Goal: Task Accomplishment & Management: Manage account settings

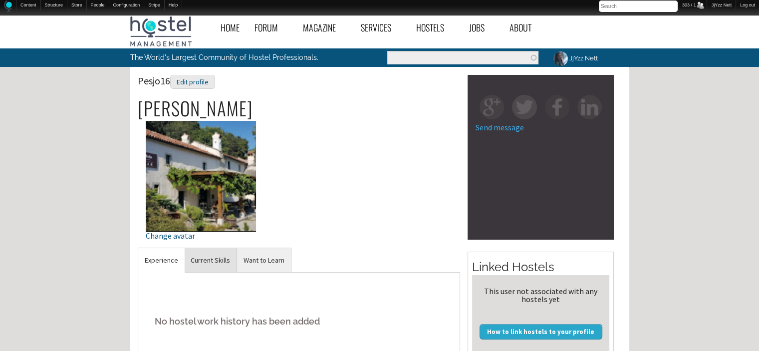
click at [215, 260] on link "Current Skills" at bounding box center [210, 260] width 52 height 24
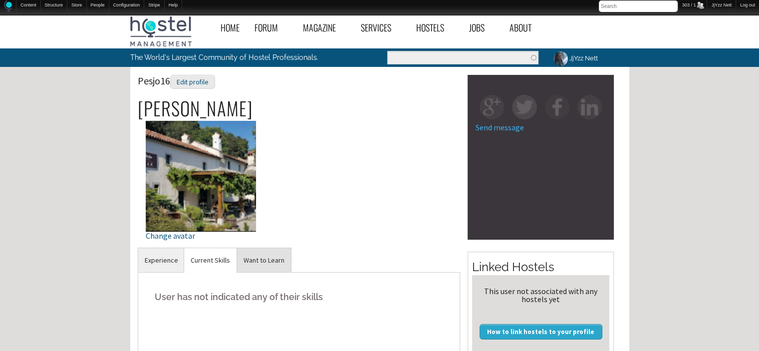
click at [253, 261] on link "Want to Learn" at bounding box center [264, 260] width 54 height 24
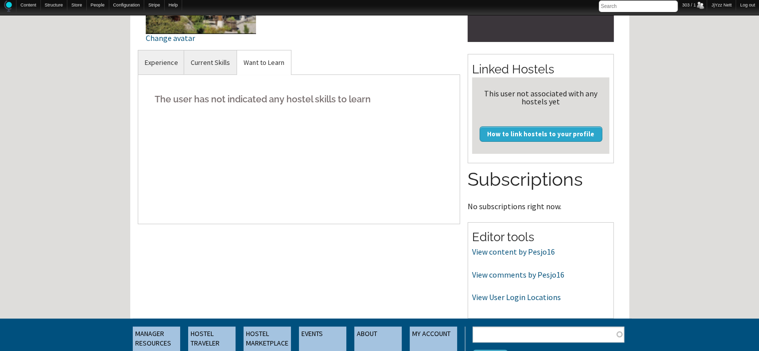
scroll to position [200, 0]
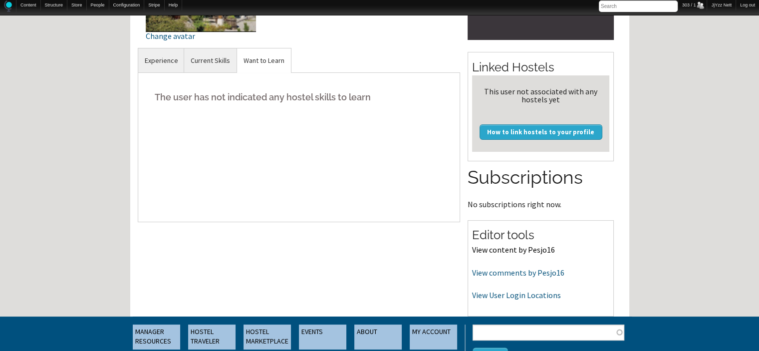
click at [498, 248] on link "View content by Pesjo16" at bounding box center [513, 249] width 83 height 10
click at [530, 270] on link "View comments by Pesjo16" at bounding box center [518, 272] width 92 height 10
click at [524, 296] on link "View User Login Locations" at bounding box center [516, 295] width 89 height 10
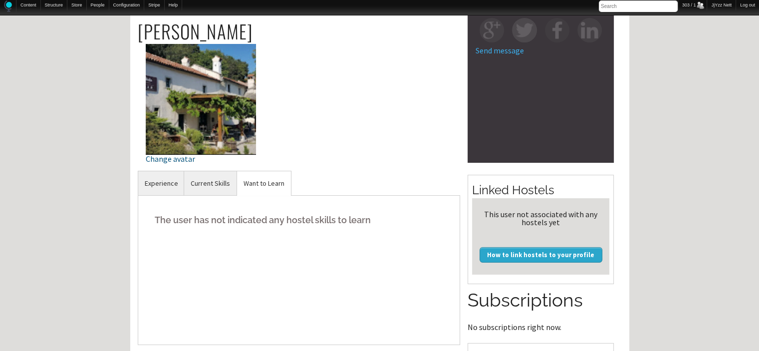
scroll to position [80, 0]
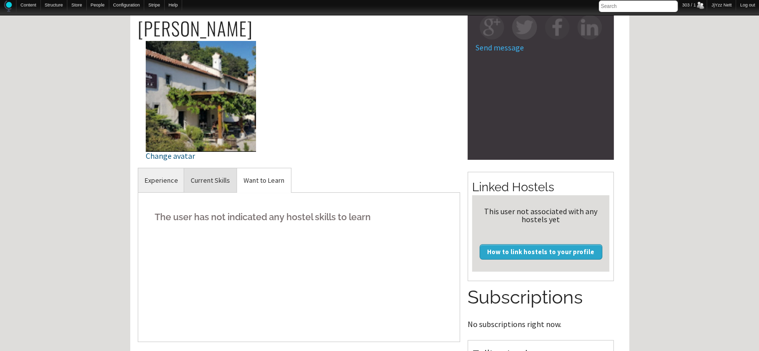
click at [199, 181] on link "Current Skills" at bounding box center [210, 180] width 52 height 24
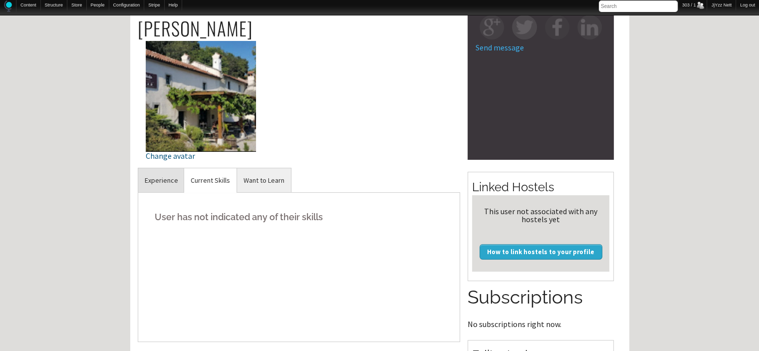
click at [162, 179] on link "Experience" at bounding box center [161, 180] width 46 height 24
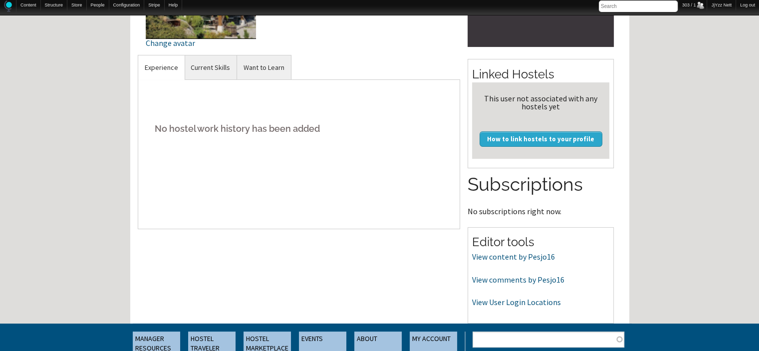
scroll to position [213, 0]
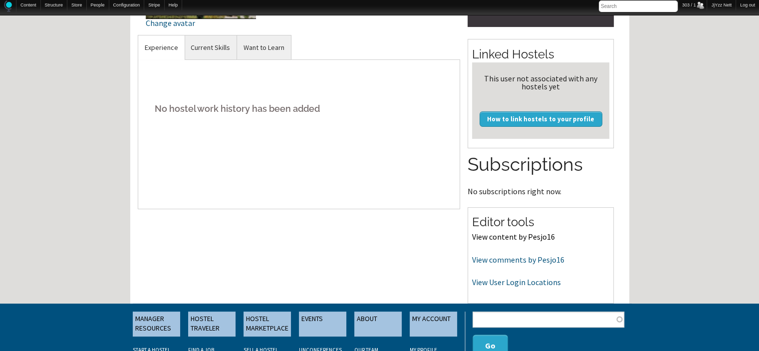
click at [503, 238] on link "View content by Pesjo16" at bounding box center [513, 236] width 83 height 10
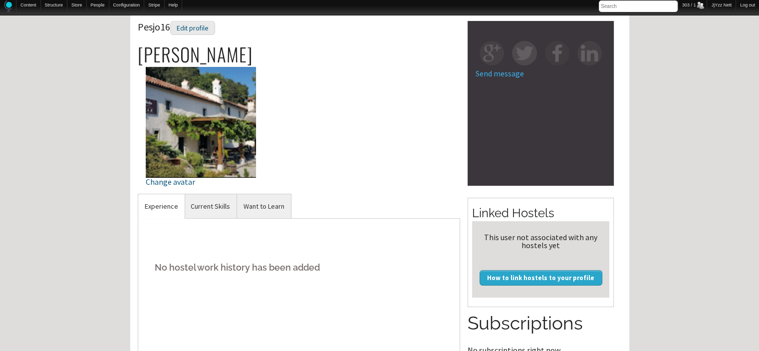
scroll to position [53, 0]
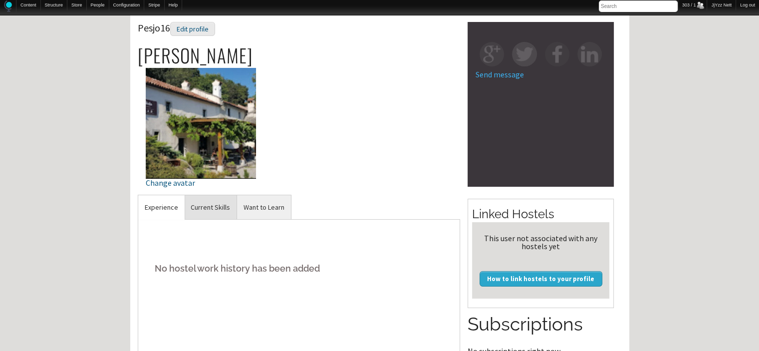
click at [209, 213] on link "Current Skills" at bounding box center [210, 207] width 52 height 24
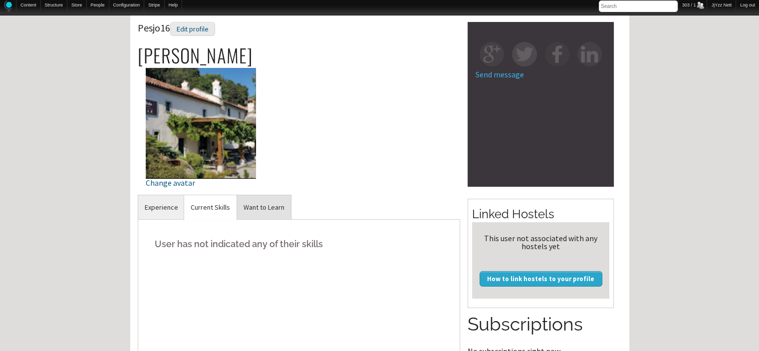
click at [269, 205] on link "Want to Learn" at bounding box center [264, 207] width 54 height 24
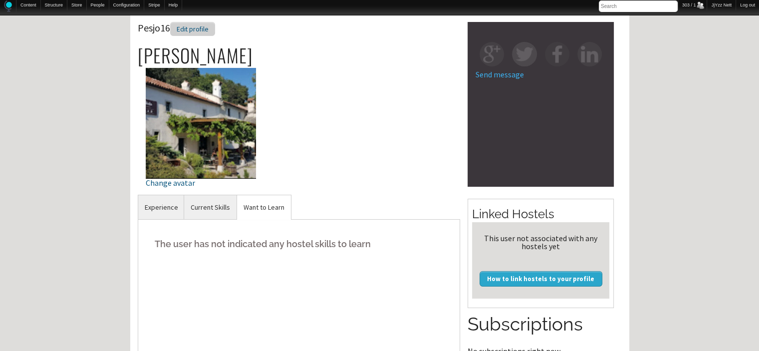
click at [194, 35] on div "Edit profile" at bounding box center [192, 29] width 45 height 14
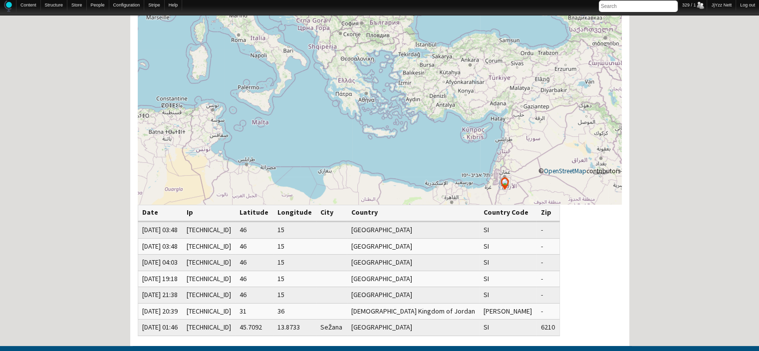
scroll to position [140, 0]
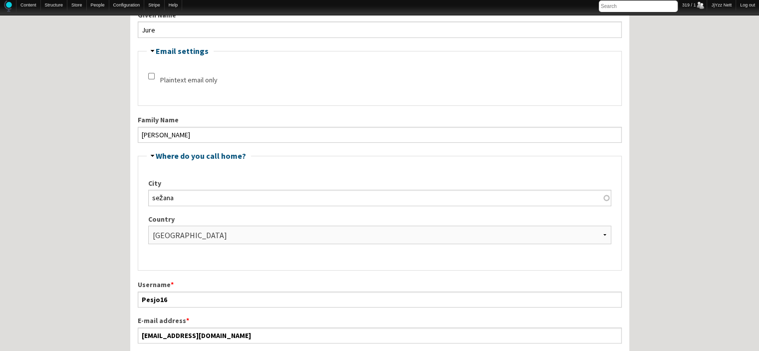
scroll to position [200, 0]
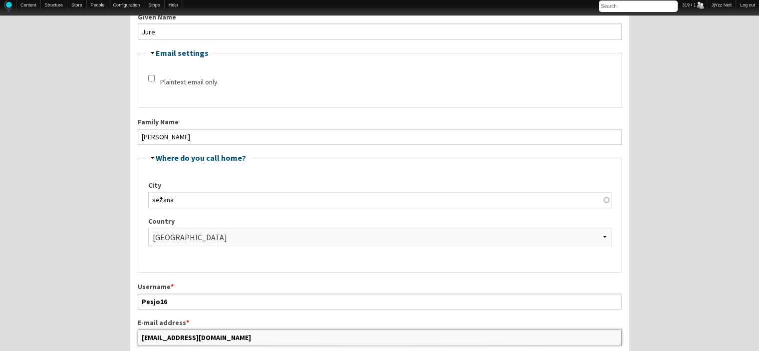
drag, startPoint x: 213, startPoint y: 337, endPoint x: 128, endPoint y: 339, distance: 84.8
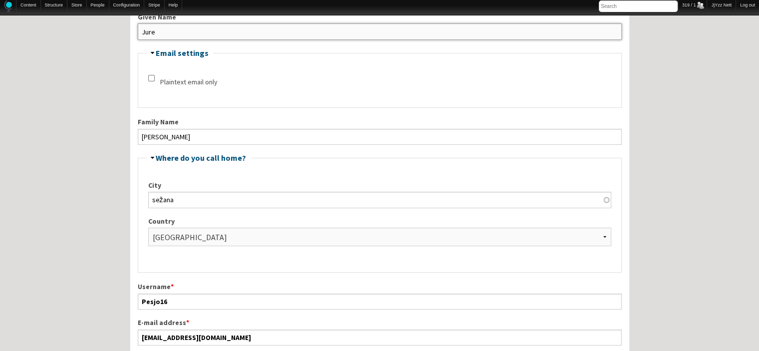
drag, startPoint x: 188, startPoint y: 30, endPoint x: 128, endPoint y: 39, distance: 60.6
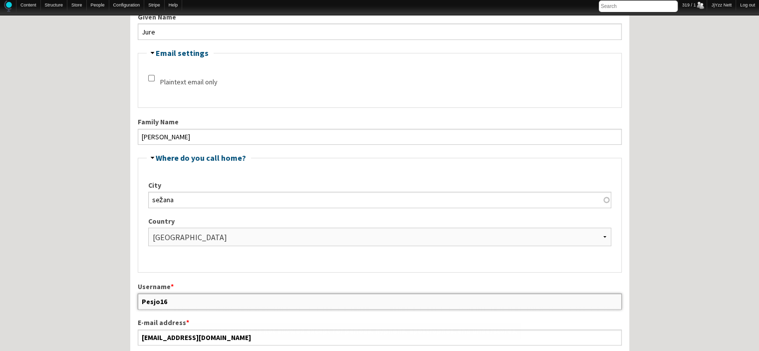
drag, startPoint x: 193, startPoint y: 297, endPoint x: 119, endPoint y: 305, distance: 74.8
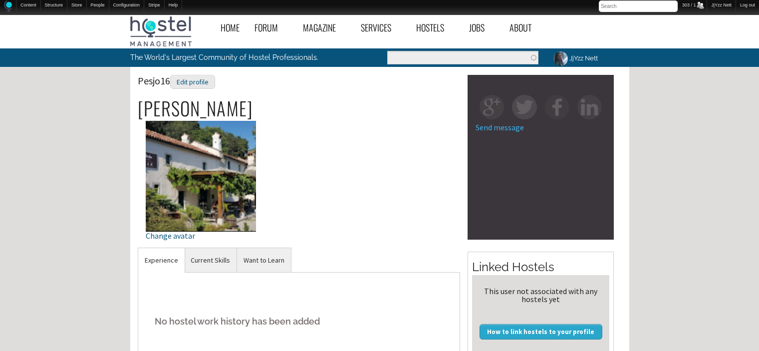
scroll to position [53, 0]
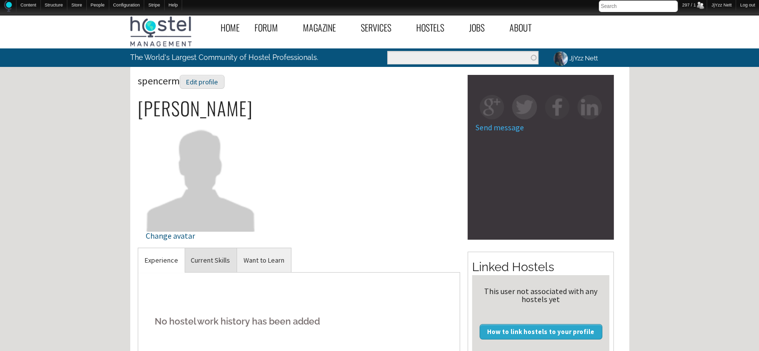
click at [210, 257] on link "Current Skills" at bounding box center [210, 260] width 52 height 24
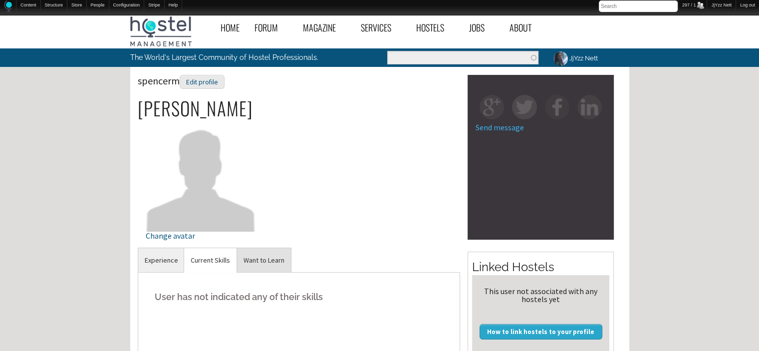
click at [259, 254] on link "Want to Learn" at bounding box center [264, 260] width 54 height 24
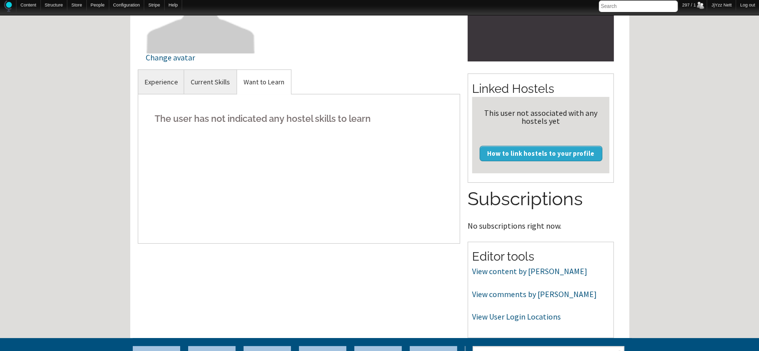
scroll to position [180, 0]
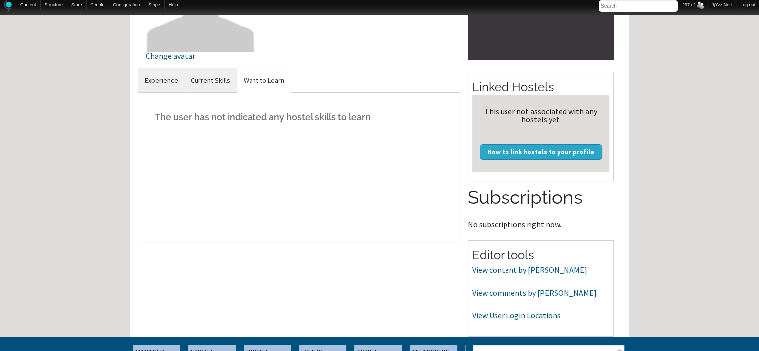
click at [525, 274] on p "View content by spencerm" at bounding box center [540, 269] width 137 height 13
click at [528, 270] on link "View content by spencerm" at bounding box center [529, 269] width 115 height 10
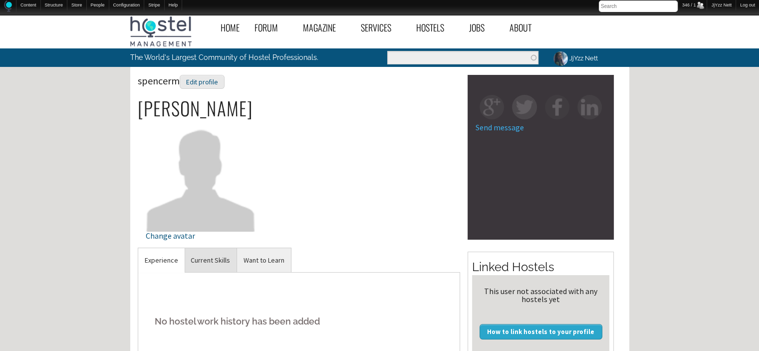
click at [222, 255] on link "Current Skills" at bounding box center [210, 260] width 52 height 24
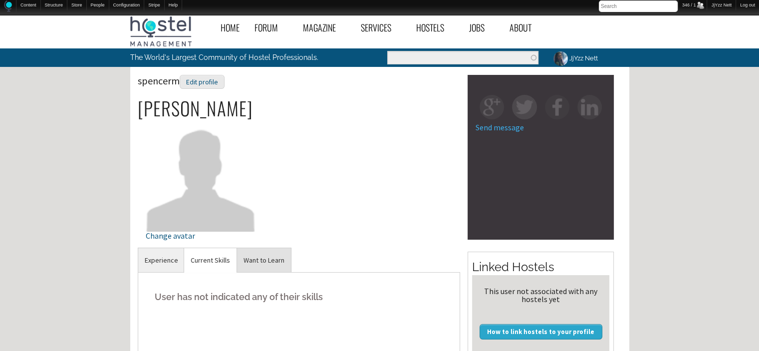
click at [264, 256] on link "Want to Learn" at bounding box center [264, 260] width 54 height 24
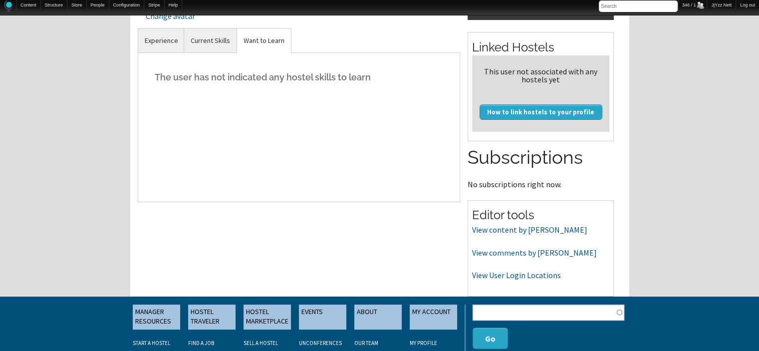
scroll to position [239, 0]
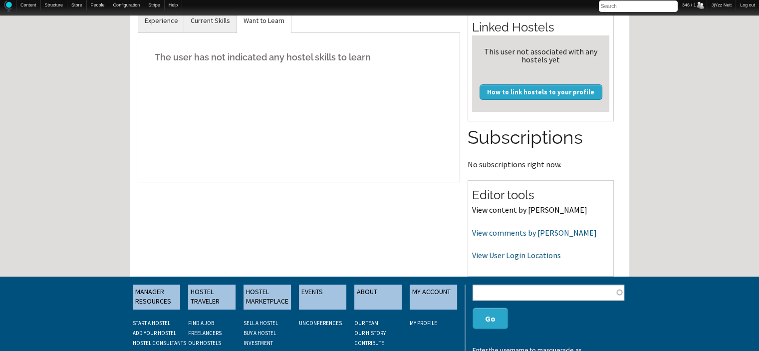
click at [491, 213] on link "View content by [PERSON_NAME]" at bounding box center [529, 210] width 115 height 10
click at [496, 235] on link "View comments by spencerm" at bounding box center [534, 232] width 125 height 10
click at [500, 255] on link "View User Login Locations" at bounding box center [516, 255] width 89 height 10
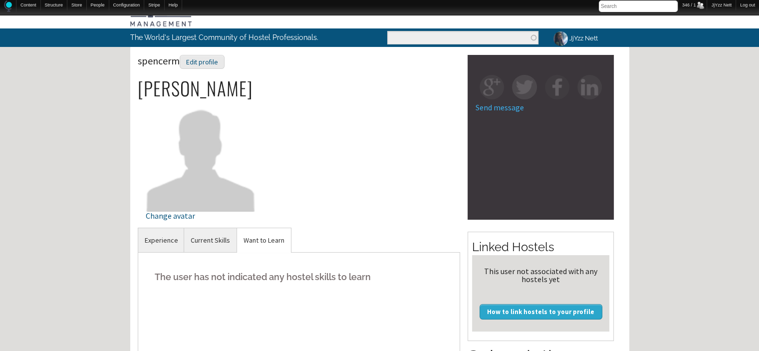
scroll to position [0, 0]
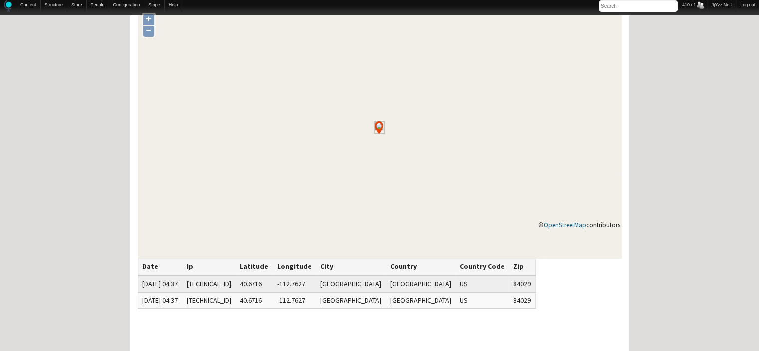
scroll to position [80, 0]
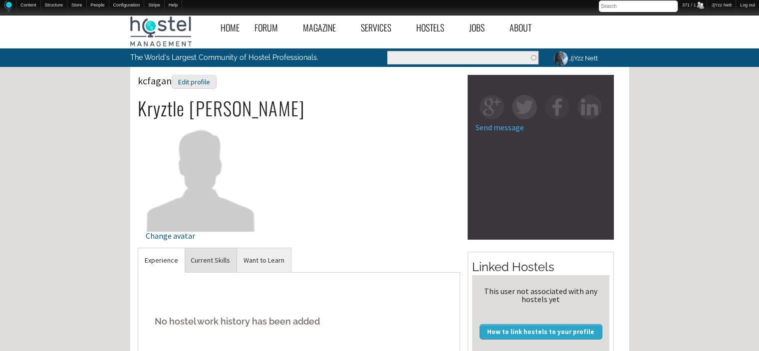
click at [216, 261] on link "Current Skills" at bounding box center [210, 260] width 52 height 24
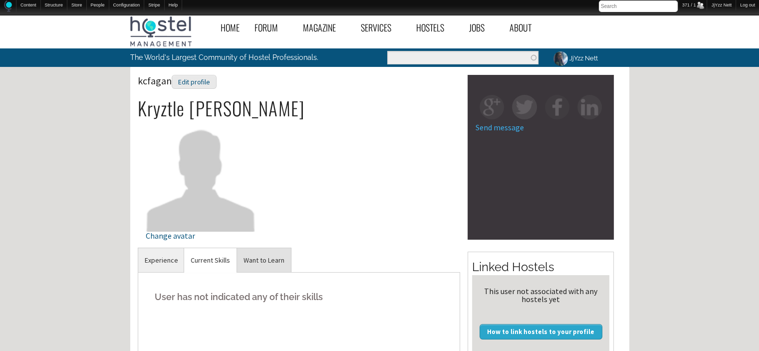
click at [269, 262] on link "Want to Learn" at bounding box center [264, 260] width 54 height 24
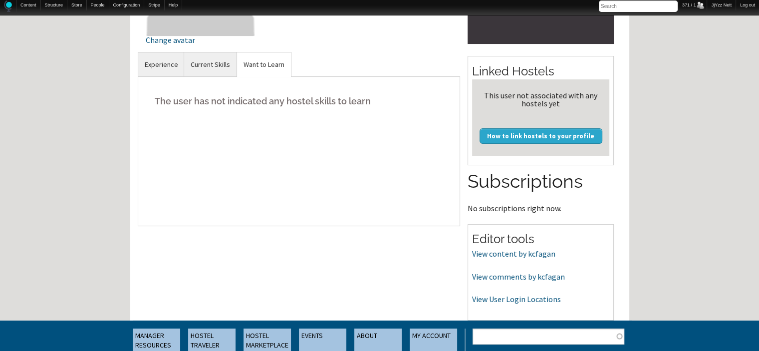
scroll to position [200, 0]
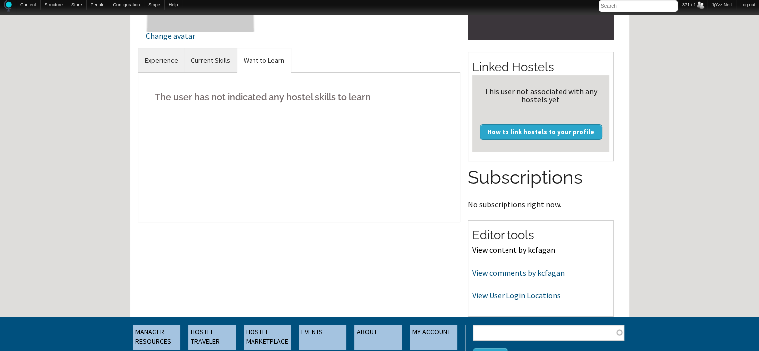
click at [513, 251] on link "View content by kcfagan" at bounding box center [513, 249] width 83 height 10
click at [505, 271] on link "View comments by kcfagan" at bounding box center [518, 272] width 93 height 10
click at [485, 273] on link "View comments by kcfagan" at bounding box center [518, 272] width 93 height 10
click at [518, 297] on link "View User Login Locations" at bounding box center [516, 295] width 89 height 10
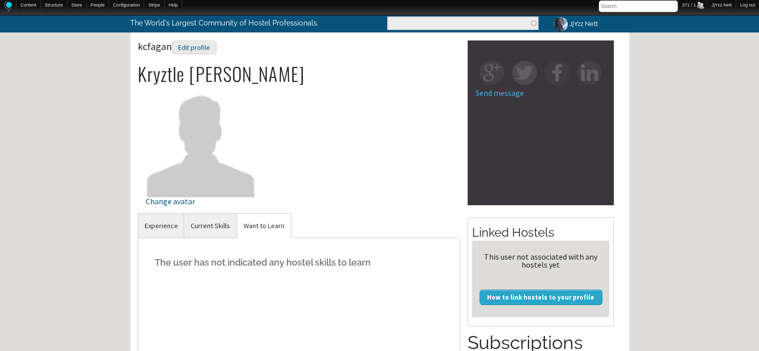
scroll to position [33, 0]
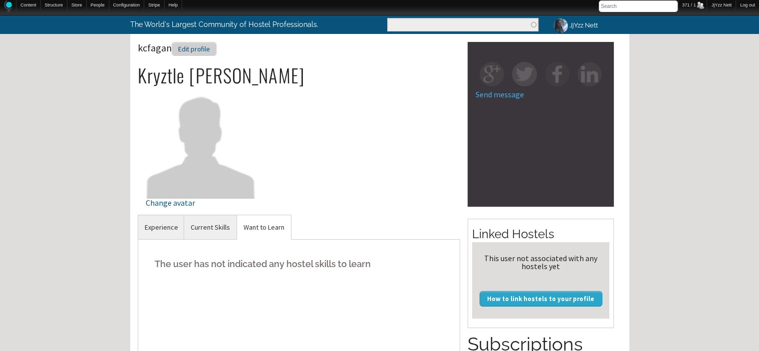
click at [198, 48] on div "Edit profile" at bounding box center [194, 49] width 45 height 14
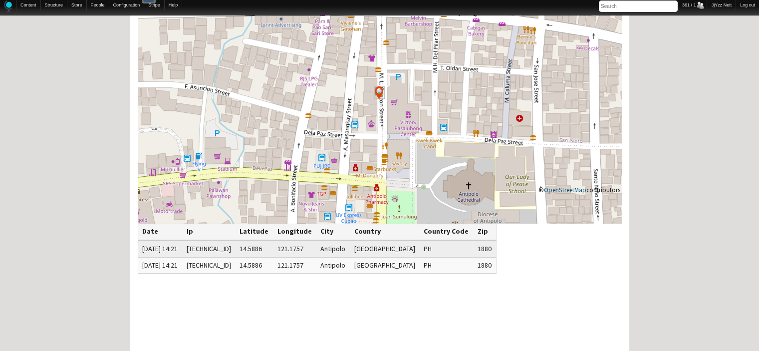
scroll to position [100, 0]
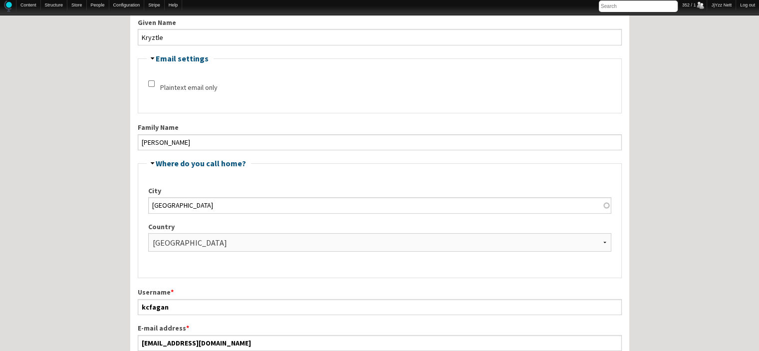
scroll to position [239, 0]
drag, startPoint x: 235, startPoint y: 340, endPoint x: 102, endPoint y: 334, distance: 133.8
click at [238, 39] on input "Kryztle" at bounding box center [380, 38] width 484 height 16
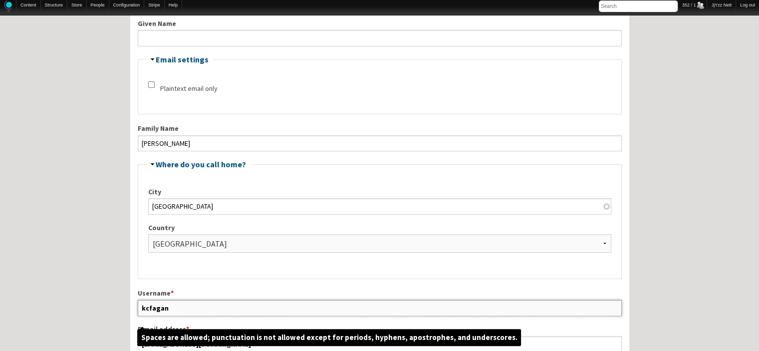
click at [185, 305] on input "kcfagan" at bounding box center [380, 308] width 484 height 16
type input "kcfagan"
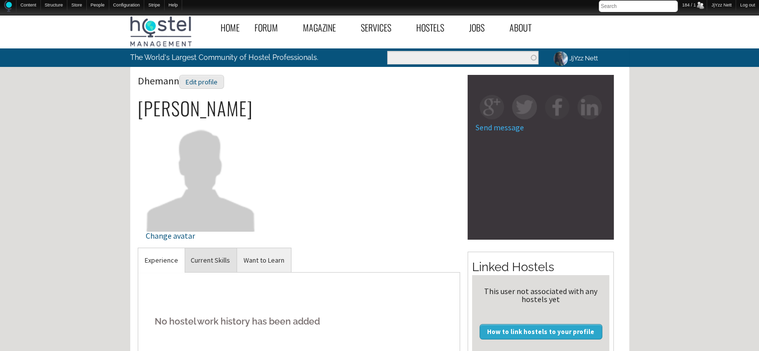
click at [219, 250] on link "Current Skills" at bounding box center [210, 260] width 52 height 24
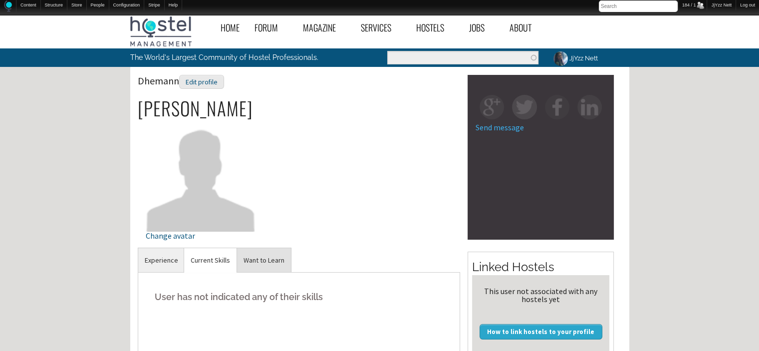
click at [248, 265] on link "Want to Learn" at bounding box center [264, 260] width 54 height 24
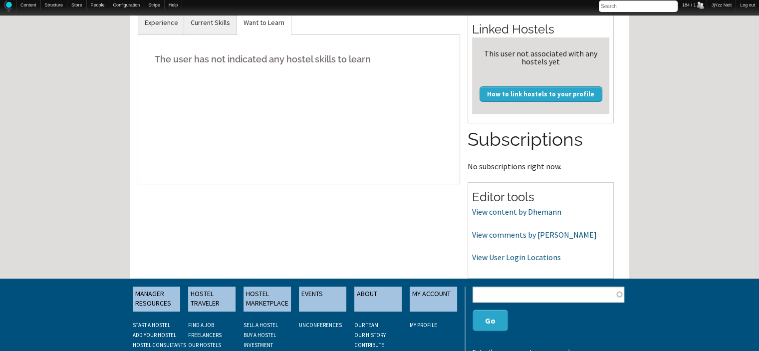
scroll to position [279, 0]
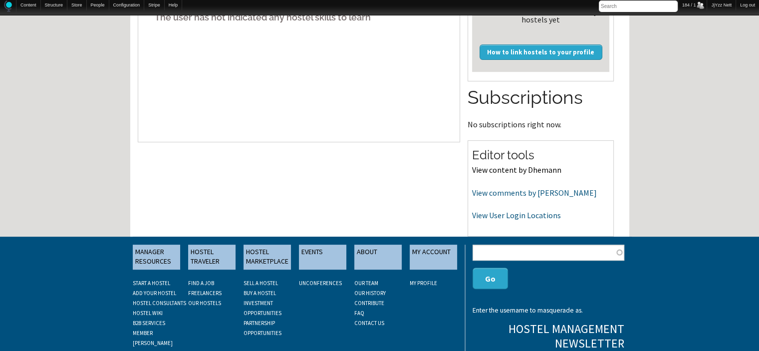
click at [510, 168] on link "View content by Dhemann" at bounding box center [516, 170] width 89 height 10
click at [503, 193] on link "View comments by [PERSON_NAME]" at bounding box center [534, 193] width 125 height 10
click at [510, 215] on link "View User Login Locations" at bounding box center [516, 215] width 89 height 10
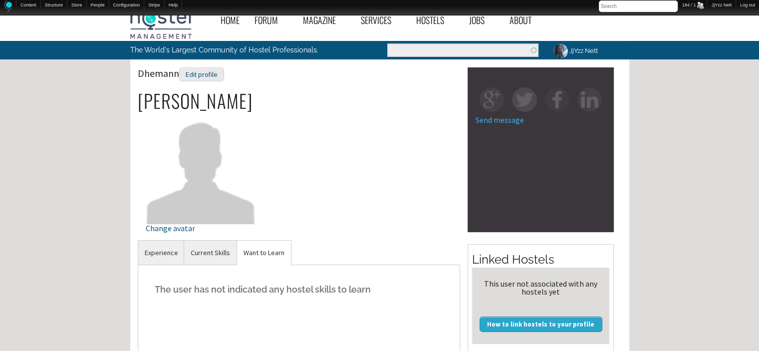
scroll to position [0, 0]
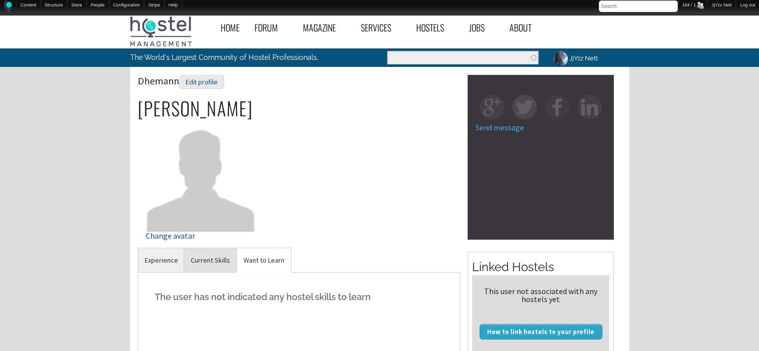
click at [189, 248] on link "Current Skills" at bounding box center [210, 260] width 52 height 24
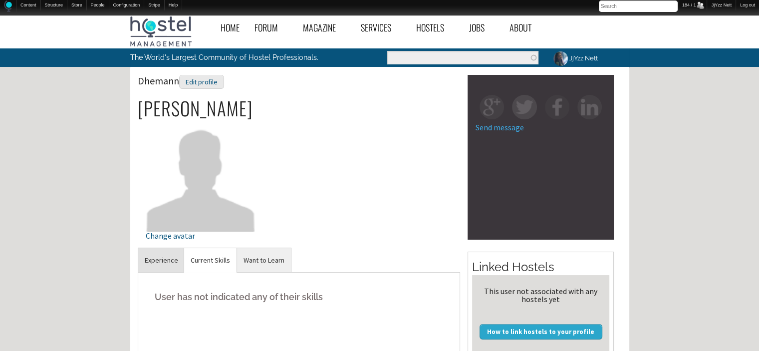
click at [153, 257] on link "Experience" at bounding box center [161, 260] width 46 height 24
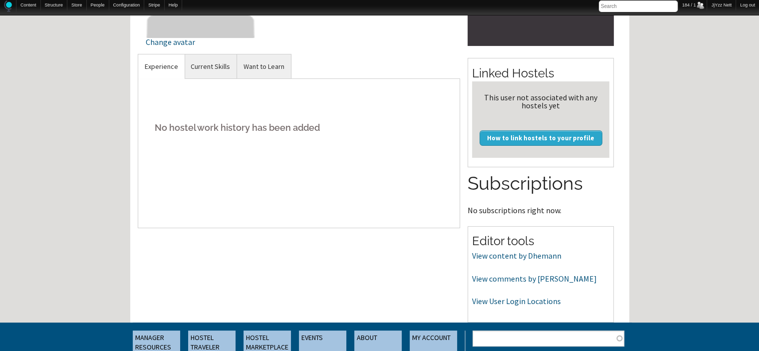
scroll to position [200, 0]
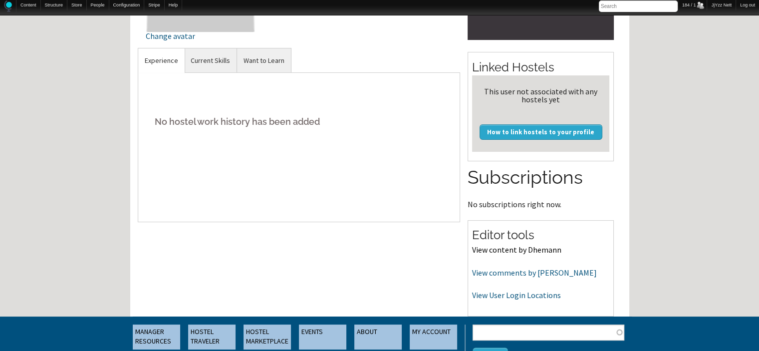
click at [494, 251] on link "View content by Dhemann" at bounding box center [516, 249] width 89 height 10
click at [500, 273] on link "View comments by [PERSON_NAME]" at bounding box center [534, 272] width 125 height 10
click at [505, 291] on link "View User Login Locations" at bounding box center [516, 295] width 89 height 10
click at [276, 56] on link "Want to Learn" at bounding box center [264, 60] width 54 height 24
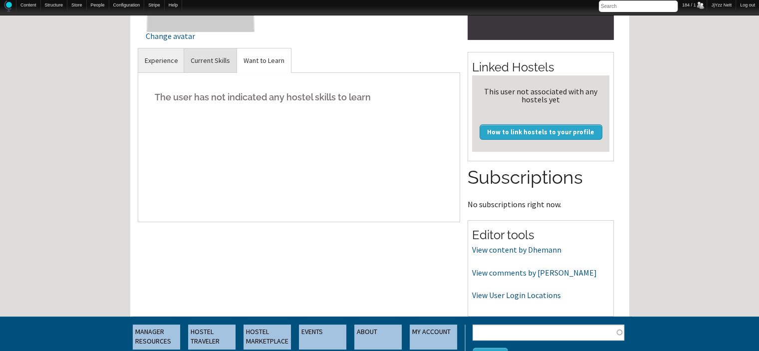
click at [199, 57] on link "Current Skills" at bounding box center [210, 60] width 52 height 24
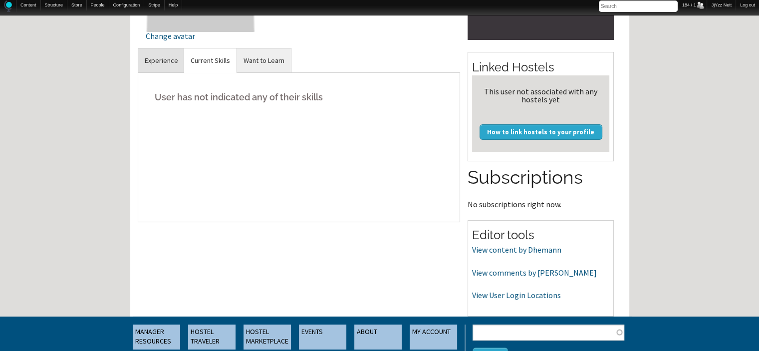
click at [146, 57] on link "Experience" at bounding box center [161, 60] width 46 height 24
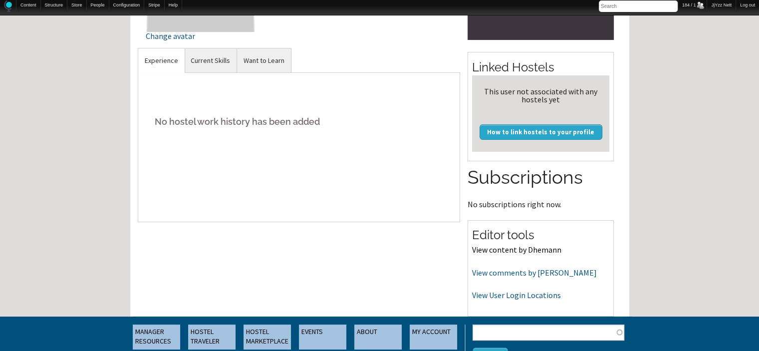
click at [520, 249] on link "View content by Dhemann" at bounding box center [516, 249] width 89 height 10
click at [518, 273] on link "View comments by Dhemann" at bounding box center [534, 272] width 125 height 10
click at [503, 295] on link "View User Login Locations" at bounding box center [516, 295] width 89 height 10
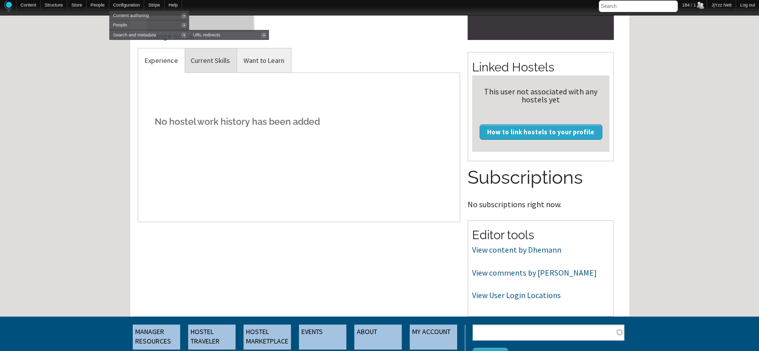
click at [207, 53] on link "Current Skills" at bounding box center [210, 60] width 52 height 24
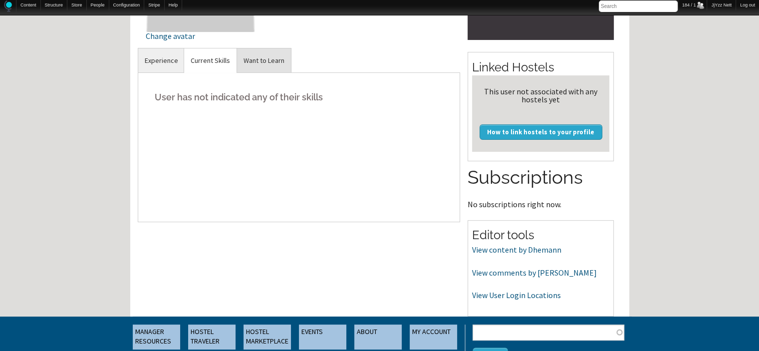
click at [261, 53] on link "Want to Learn" at bounding box center [264, 60] width 54 height 24
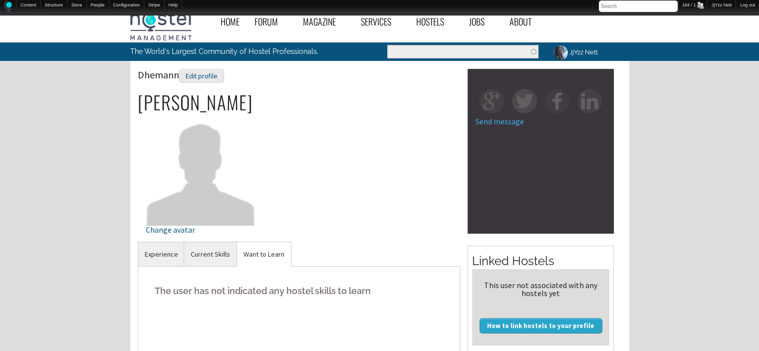
scroll to position [0, 0]
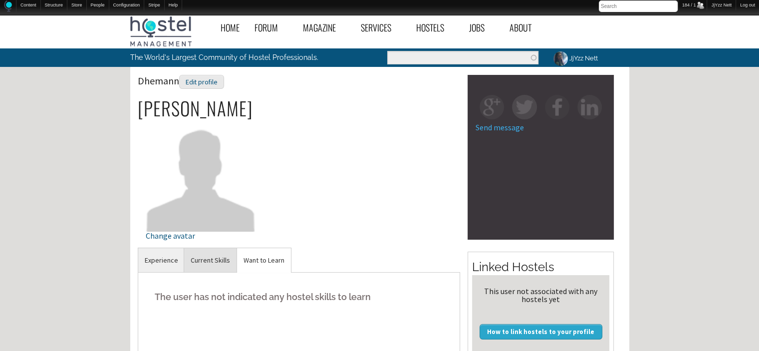
click at [211, 258] on link "Current Skills" at bounding box center [210, 260] width 52 height 24
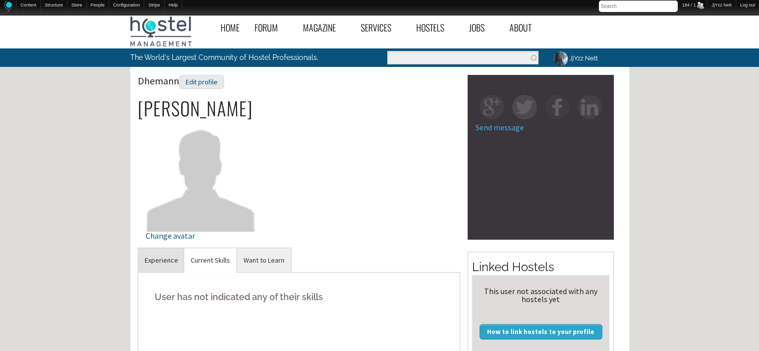
click at [150, 261] on link "Experience" at bounding box center [161, 260] width 46 height 24
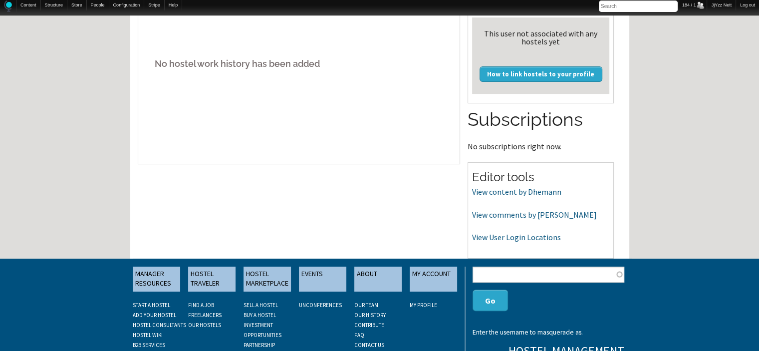
scroll to position [266, 0]
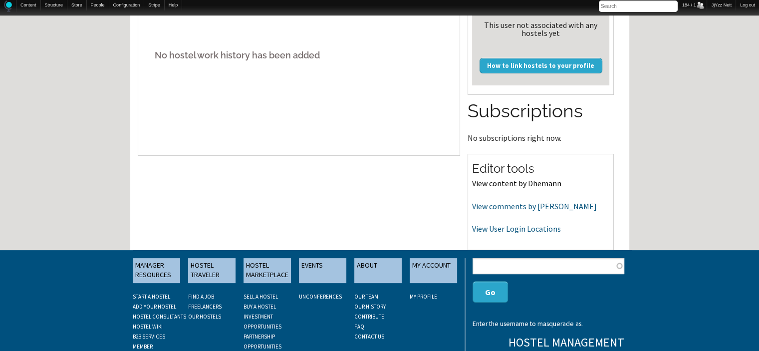
click at [511, 182] on link "View content by Dhemann" at bounding box center [516, 183] width 89 height 10
click at [493, 207] on link "View comments by Dhemann" at bounding box center [534, 206] width 125 height 10
click at [500, 227] on link "View User Login Locations" at bounding box center [516, 228] width 89 height 10
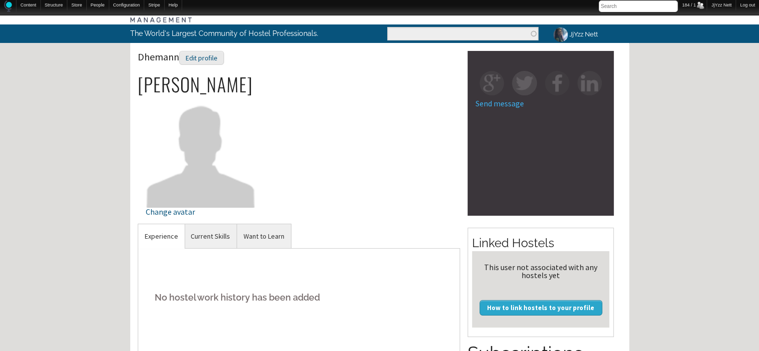
scroll to position [0, 0]
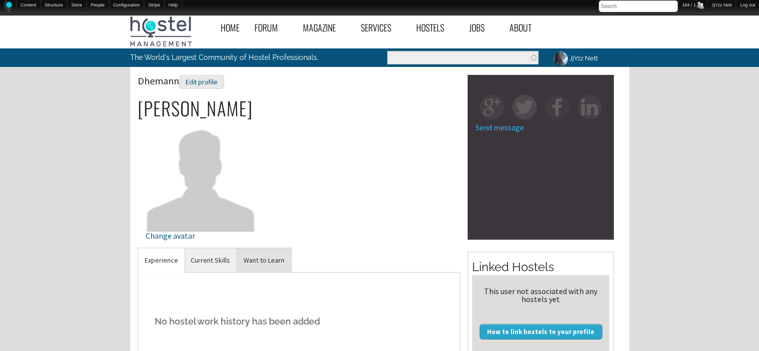
click at [273, 248] on link "Want to Learn" at bounding box center [264, 260] width 54 height 24
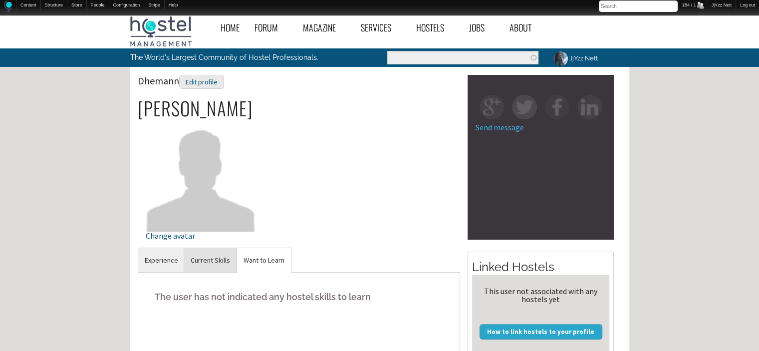
click at [222, 265] on link "Current Skills" at bounding box center [210, 260] width 52 height 24
click at [199, 79] on div "Edit profile" at bounding box center [201, 82] width 45 height 14
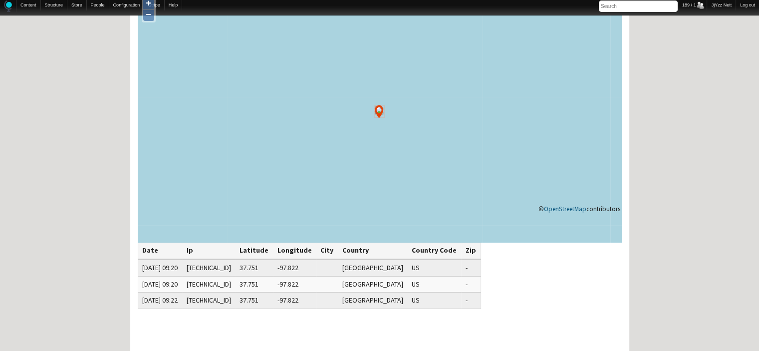
scroll to position [100, 0]
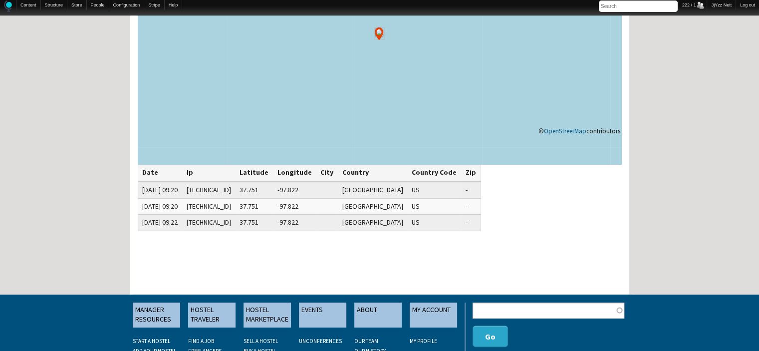
scroll to position [140, 0]
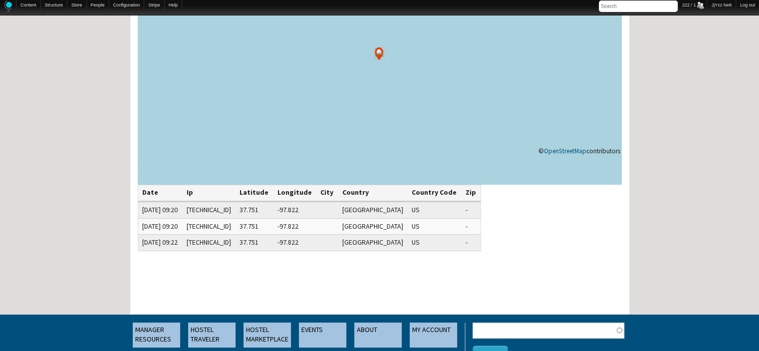
click at [503, 295] on div "+ − © OpenStreetMap contributors Date Ip Latitude Longitude City Country Countr…" at bounding box center [379, 178] width 499 height 487
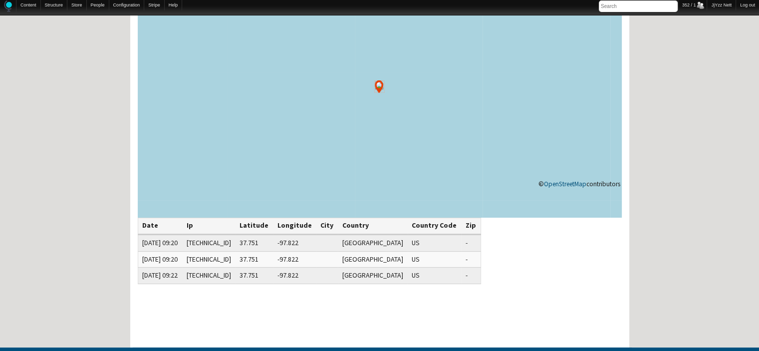
scroll to position [219, 0]
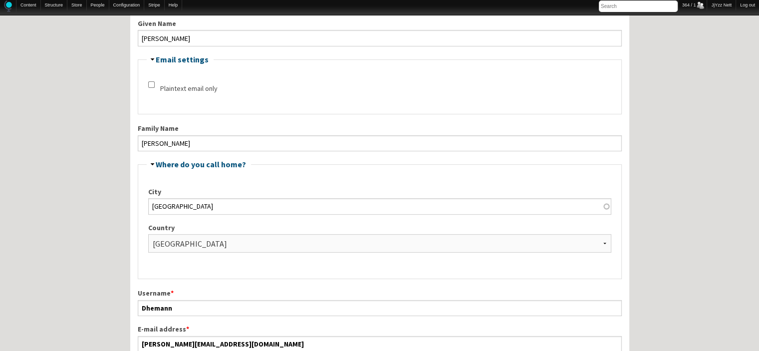
scroll to position [259, 0]
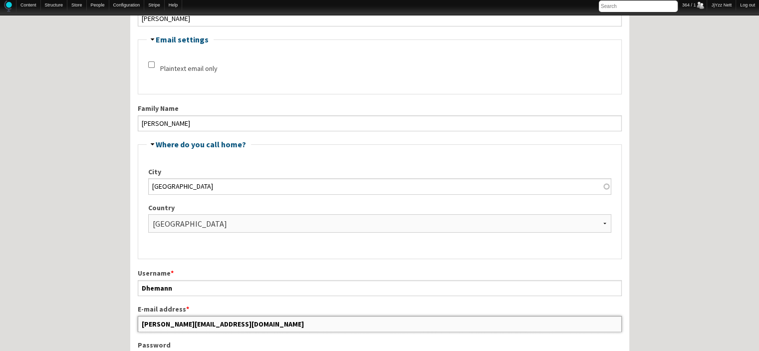
drag, startPoint x: 240, startPoint y: 317, endPoint x: 86, endPoint y: 313, distance: 154.2
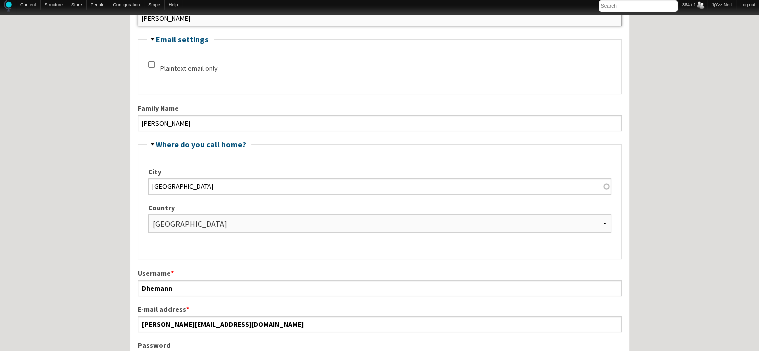
click at [311, 16] on input "[PERSON_NAME]" at bounding box center [380, 18] width 484 height 16
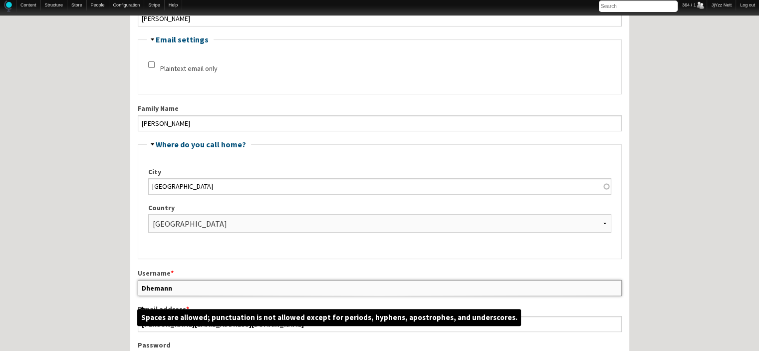
click at [180, 280] on input "Dhemann" at bounding box center [380, 288] width 484 height 16
